Goal: Check status: Check status

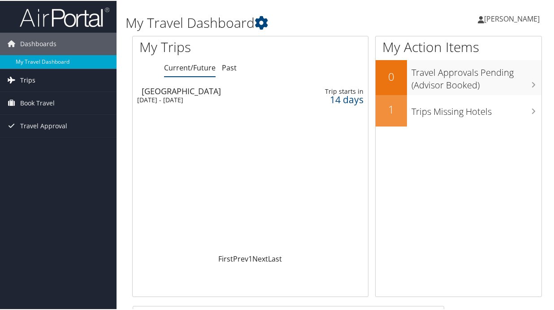
click at [59, 77] on link "Trips" at bounding box center [58, 79] width 117 height 22
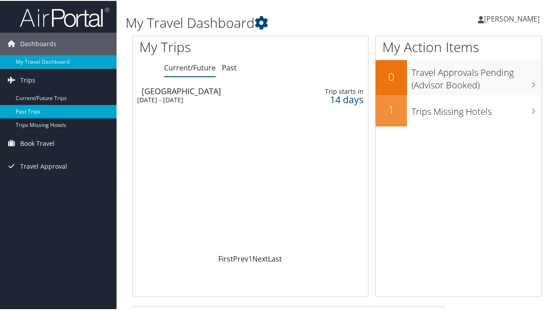
click at [37, 112] on link "Past Trips" at bounding box center [58, 110] width 117 height 13
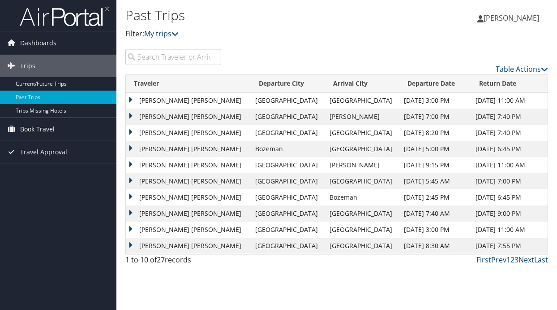
click at [131, 116] on td "VICTORIA APOLLONIA BELOY" at bounding box center [188, 116] width 125 height 16
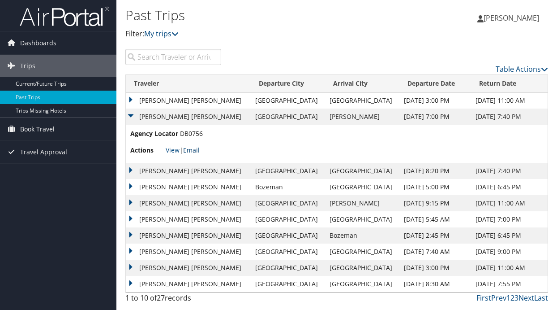
click at [192, 149] on link "Email" at bounding box center [191, 150] width 17 height 9
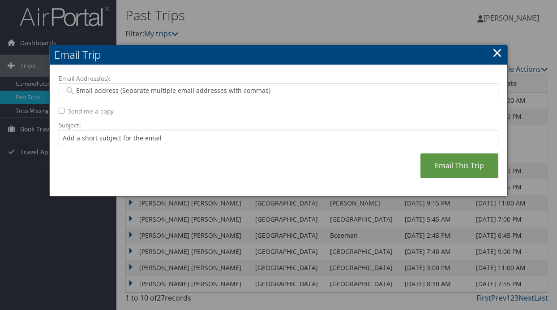
click at [497, 48] on link "×" at bounding box center [497, 52] width 10 height 18
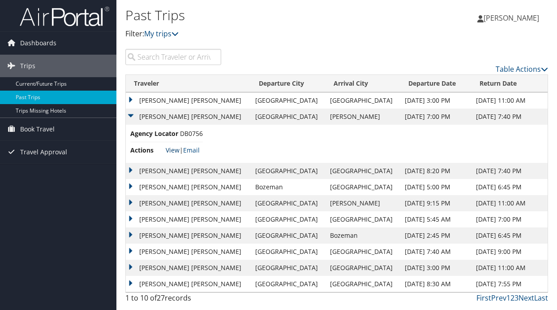
click at [172, 151] on link "View" at bounding box center [173, 150] width 14 height 9
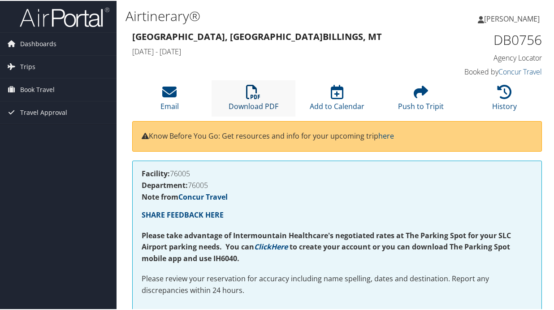
click at [252, 94] on icon at bounding box center [253, 91] width 14 height 14
click at [29, 69] on span "Trips" at bounding box center [27, 66] width 15 height 22
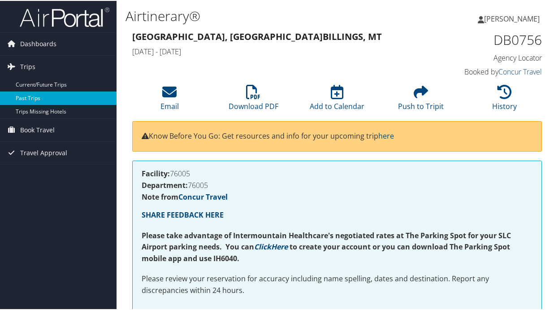
click at [34, 96] on link "Past Trips" at bounding box center [58, 97] width 117 height 13
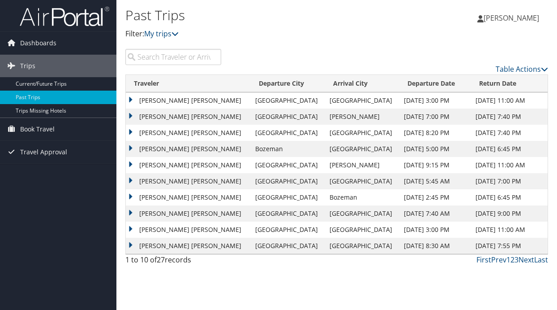
click at [131, 100] on td "[PERSON_NAME] [PERSON_NAME]" at bounding box center [188, 100] width 125 height 16
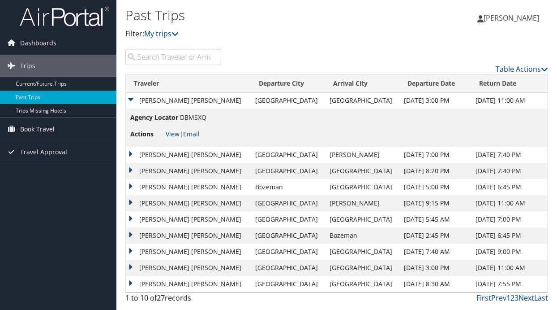
click at [169, 134] on link "View" at bounding box center [173, 134] width 14 height 9
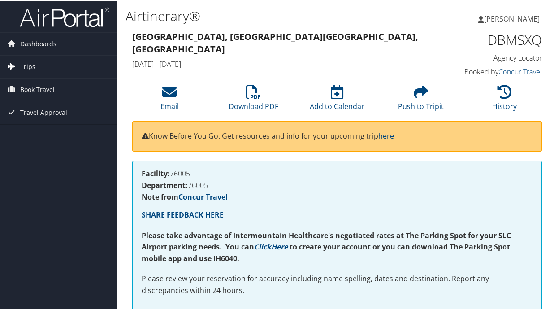
click at [25, 64] on span "Trips" at bounding box center [27, 66] width 15 height 22
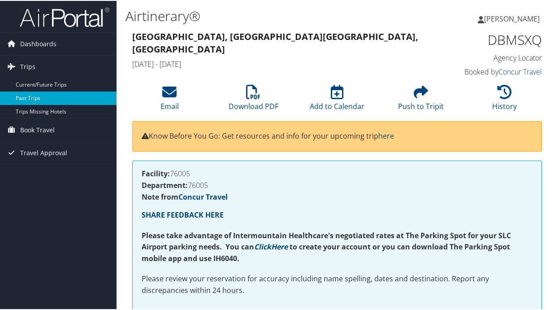
click at [35, 98] on link "Past Trips" at bounding box center [58, 97] width 117 height 13
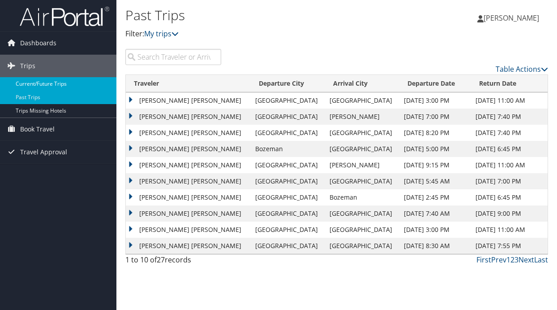
click at [43, 83] on link "Current/Future Trips" at bounding box center [58, 83] width 117 height 13
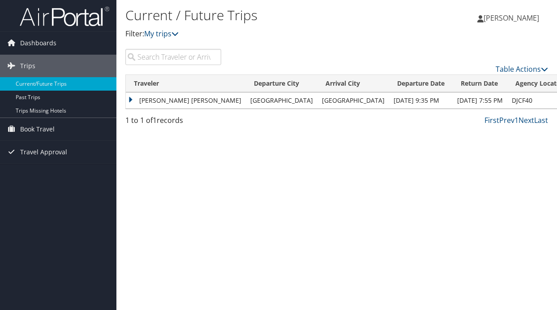
click at [453, 96] on td "[DATE] 7:55 PM" at bounding box center [480, 100] width 55 height 16
click at [194, 104] on td "[PERSON_NAME] [PERSON_NAME]" at bounding box center [186, 100] width 120 height 16
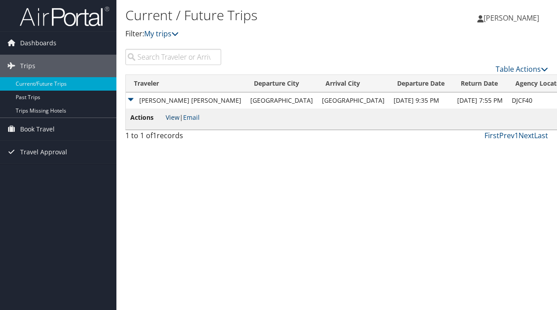
click at [170, 119] on link "View" at bounding box center [173, 117] width 14 height 9
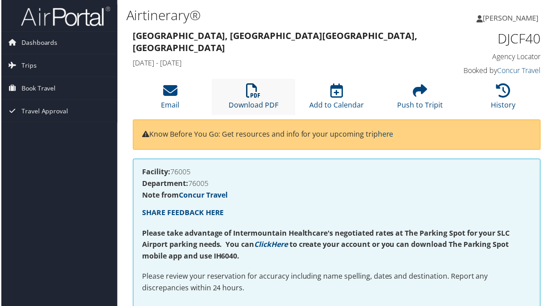
click at [255, 91] on icon at bounding box center [253, 91] width 14 height 14
